Goal: Entertainment & Leisure: Consume media (video, audio)

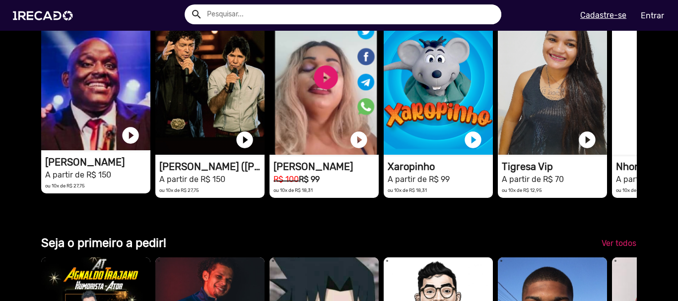
scroll to position [1848, 0]
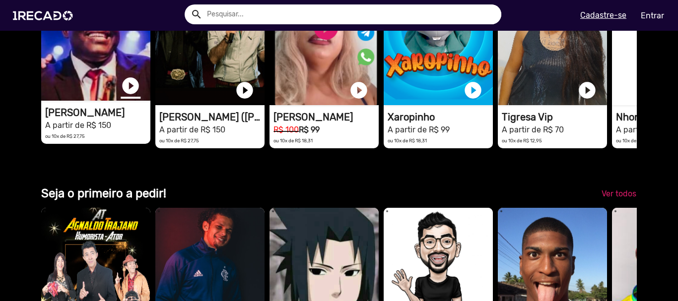
click at [131, 96] on link "play_circle_filled" at bounding box center [131, 86] width 20 height 20
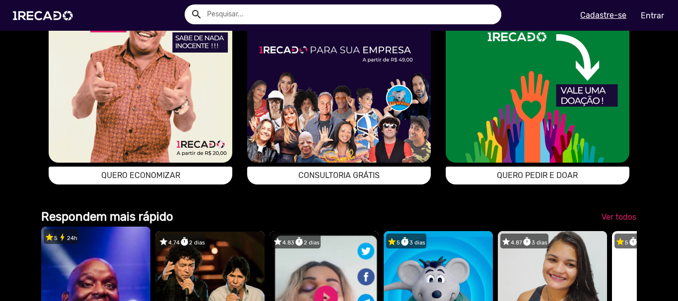
scroll to position [0, 0]
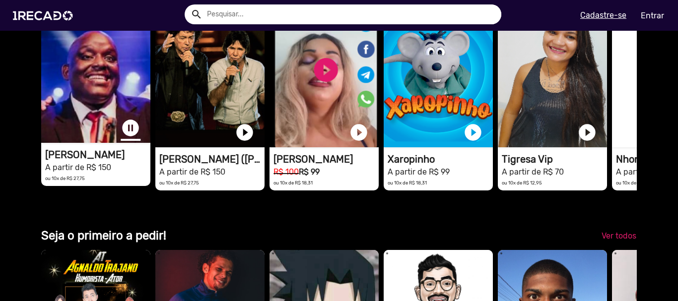
click at [134, 138] on link "pause_circle" at bounding box center [131, 128] width 20 height 20
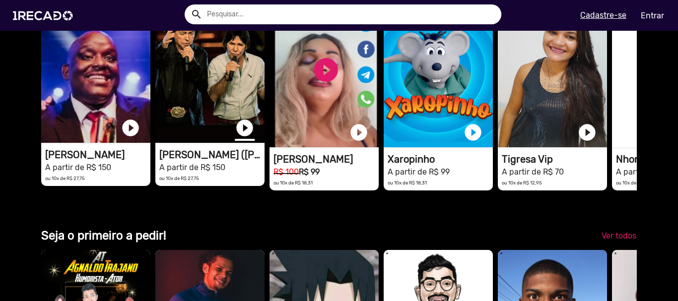
click at [249, 138] on link "play_circle_filled" at bounding box center [245, 128] width 20 height 20
click at [238, 138] on link "pause_circle" at bounding box center [245, 128] width 20 height 20
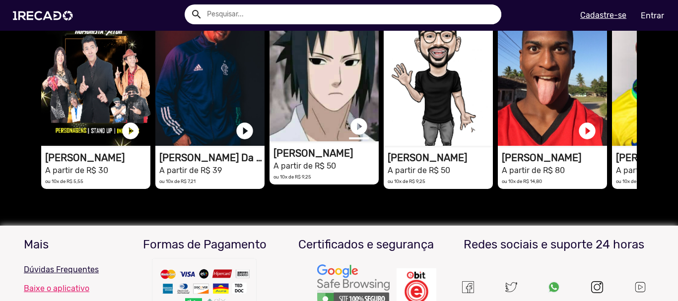
click at [357, 136] on link "play_circle_filled" at bounding box center [359, 127] width 20 height 20
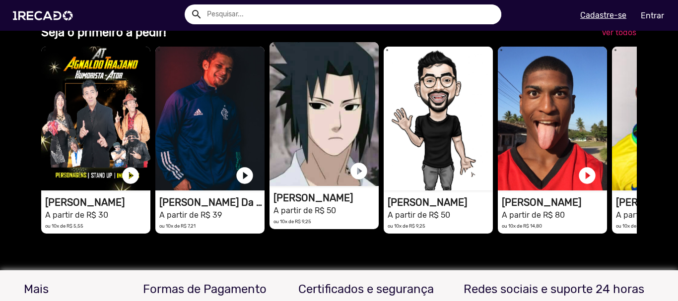
scroll to position [0, 2011]
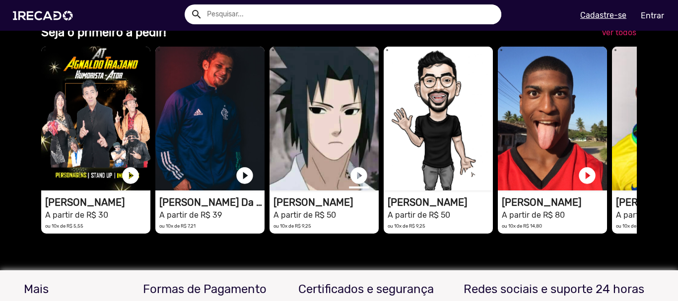
click at [352, 186] on link "play_circle_filled" at bounding box center [359, 176] width 20 height 20
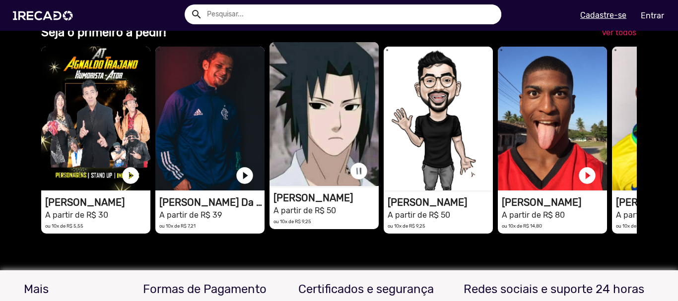
click at [318, 215] on small "A partir de R$ 50" at bounding box center [304, 210] width 63 height 9
